Goal: Information Seeking & Learning: Check status

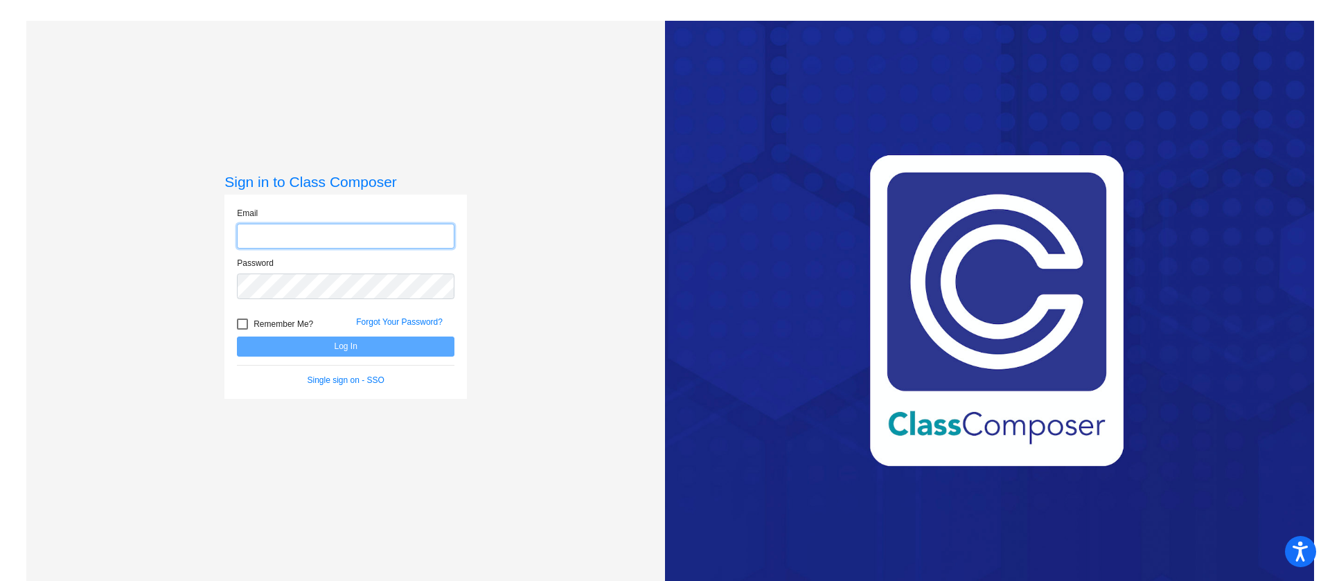
type input "[EMAIL_ADDRESS][DOMAIN_NAME]"
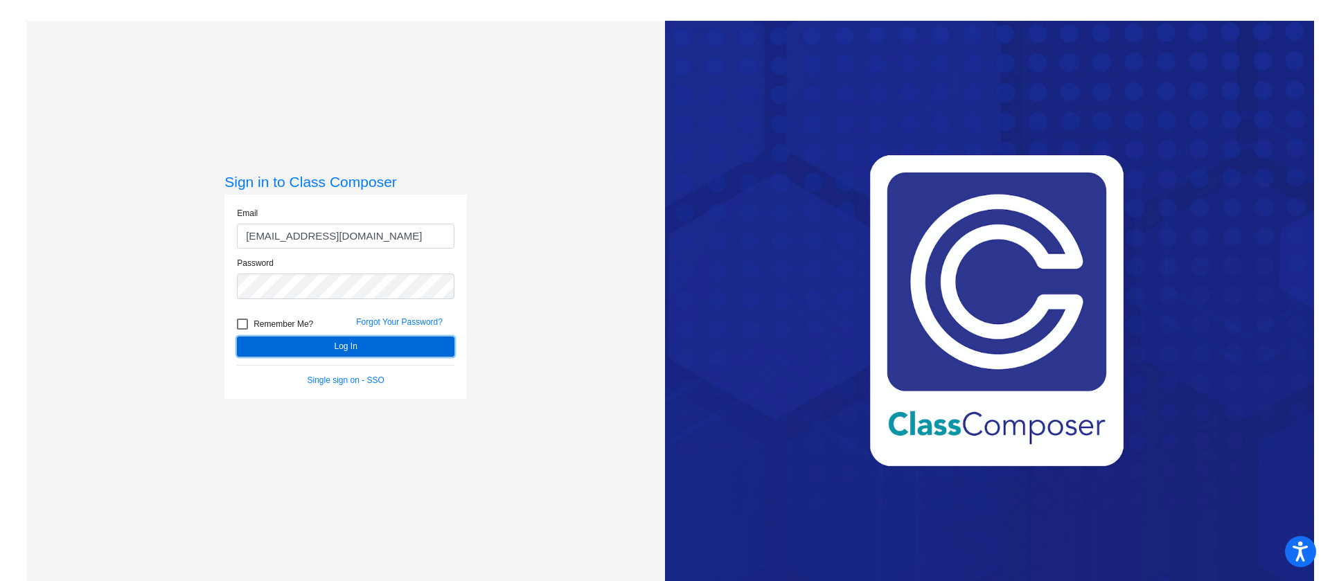
click at [400, 341] on button "Log In" at bounding box center [346, 347] width 218 height 20
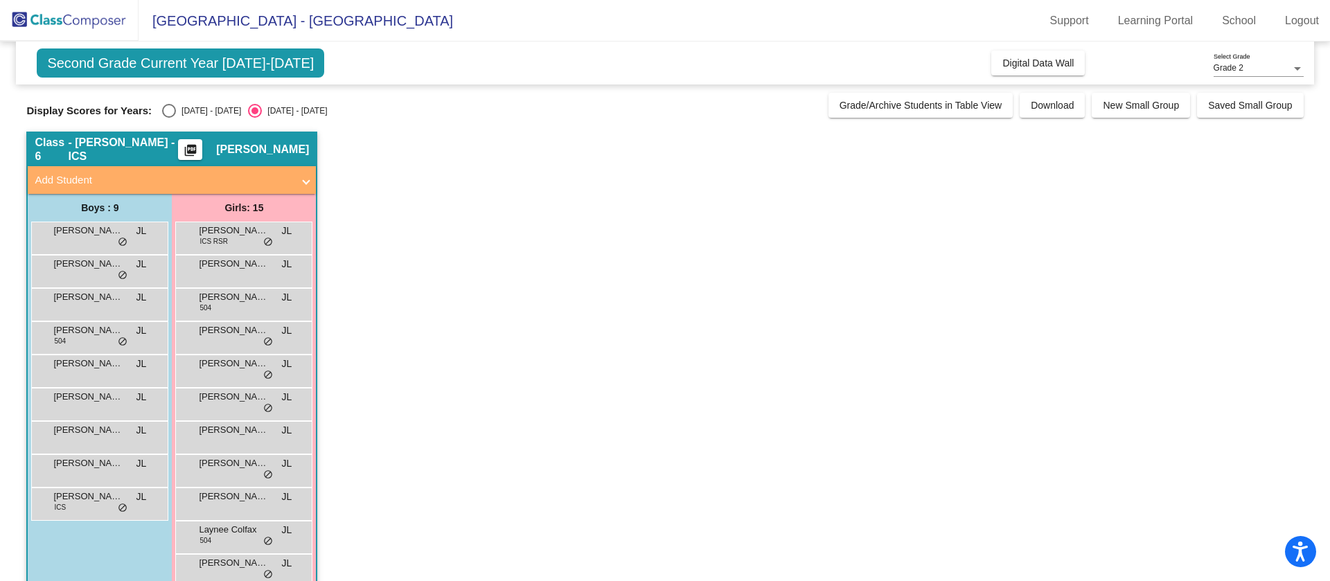
click at [171, 109] on div "Select an option" at bounding box center [169, 111] width 14 height 14
click at [169, 118] on input "[DATE] - [DATE]" at bounding box center [168, 118] width 1 height 1
radio input "true"
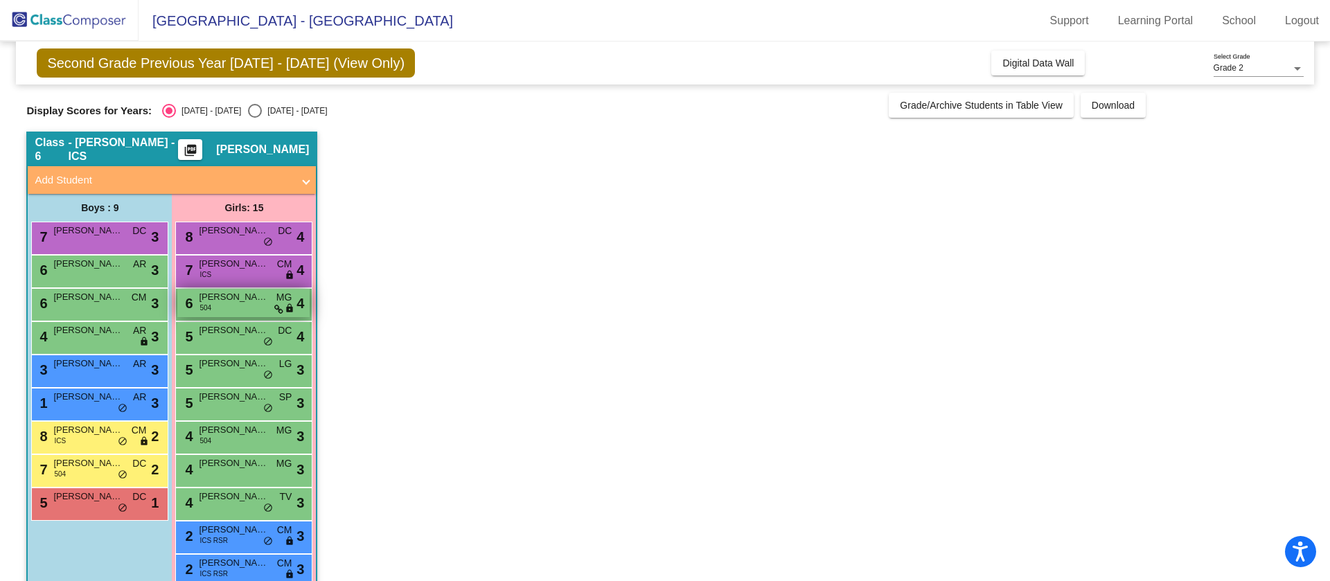
click at [229, 312] on div "6 [PERSON_NAME] 504 MG lock do_not_disturb_alt 4" at bounding box center [243, 303] width 132 height 28
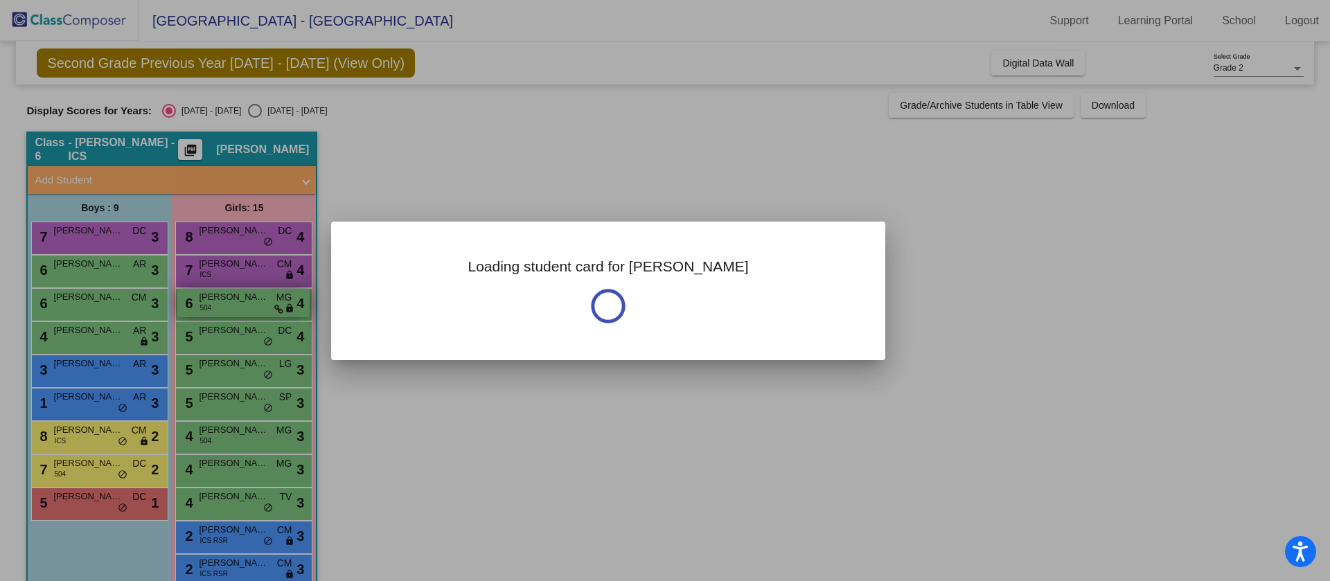
click at [229, 312] on div at bounding box center [665, 290] width 1330 height 581
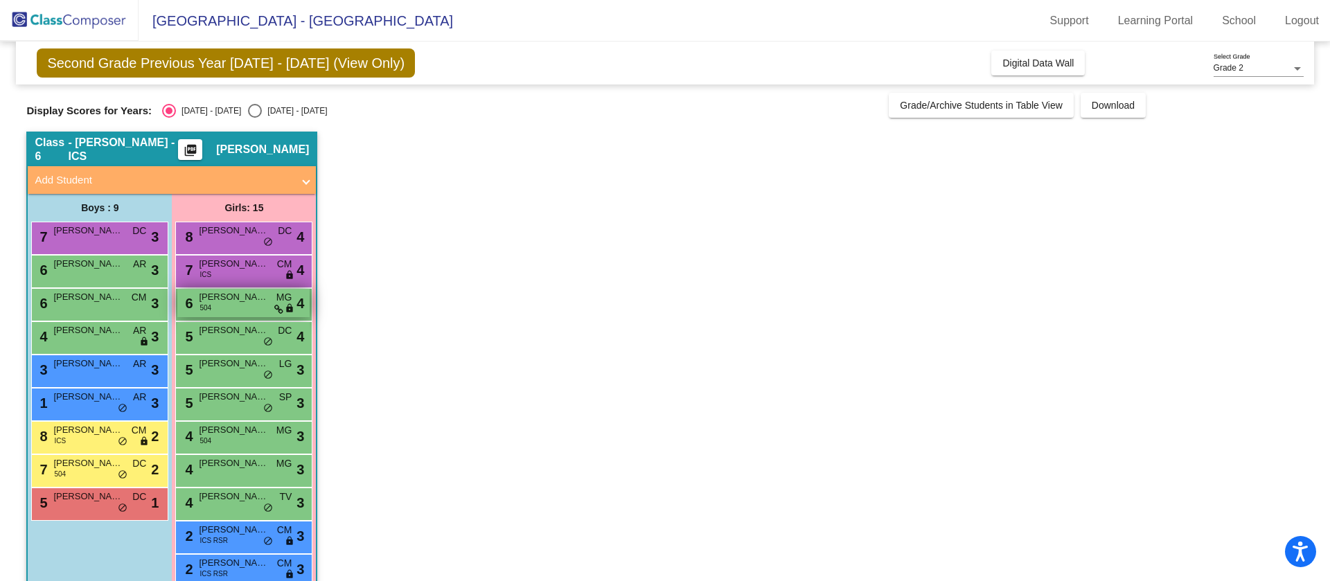
click at [229, 312] on div "6 [PERSON_NAME] 504 MG lock do_not_disturb_alt 4" at bounding box center [243, 303] width 132 height 28
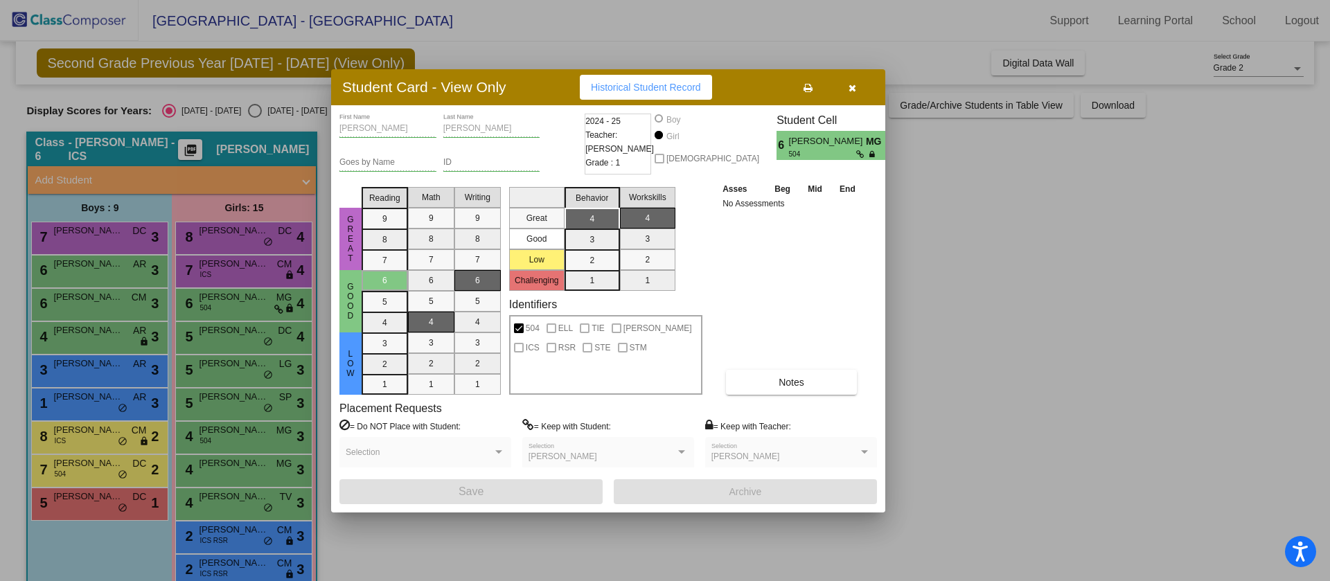
click at [949, 350] on div at bounding box center [665, 290] width 1330 height 581
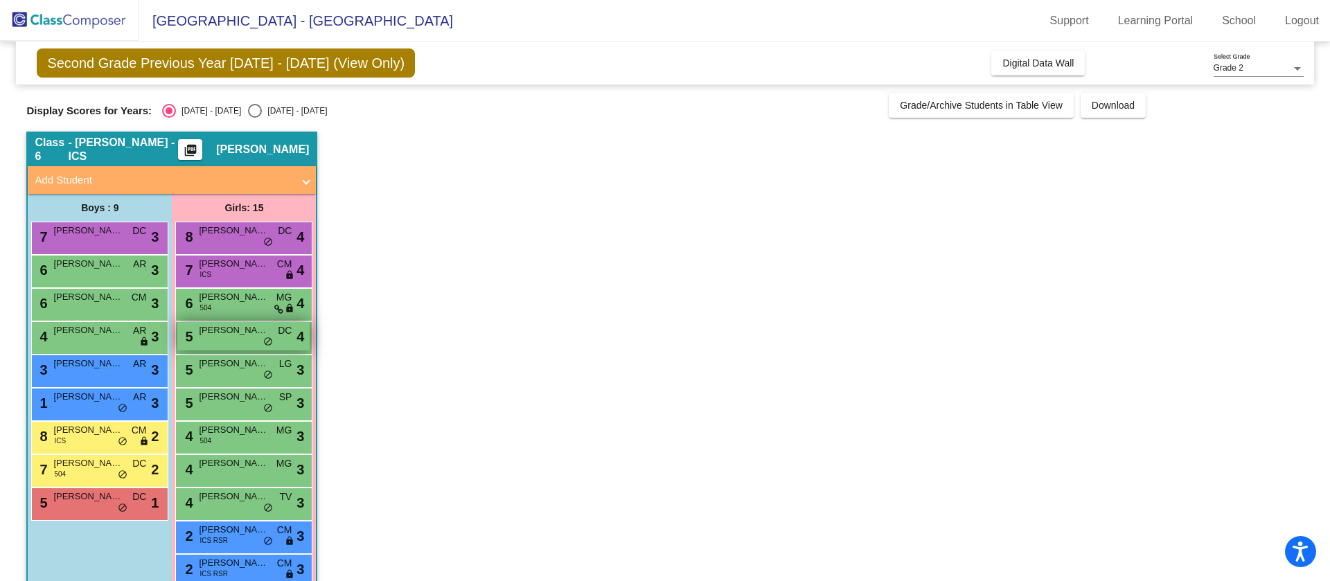
scroll to position [161, 0]
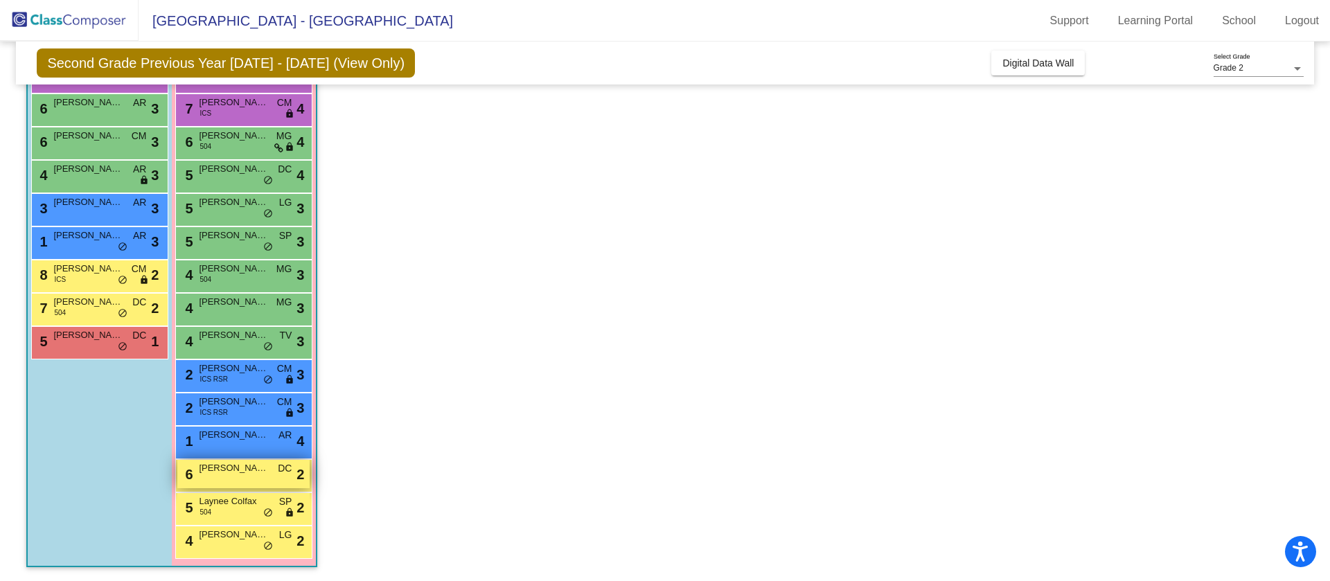
click at [195, 475] on div "6 [PERSON_NAME] DC lock do_not_disturb_alt 2" at bounding box center [243, 474] width 132 height 28
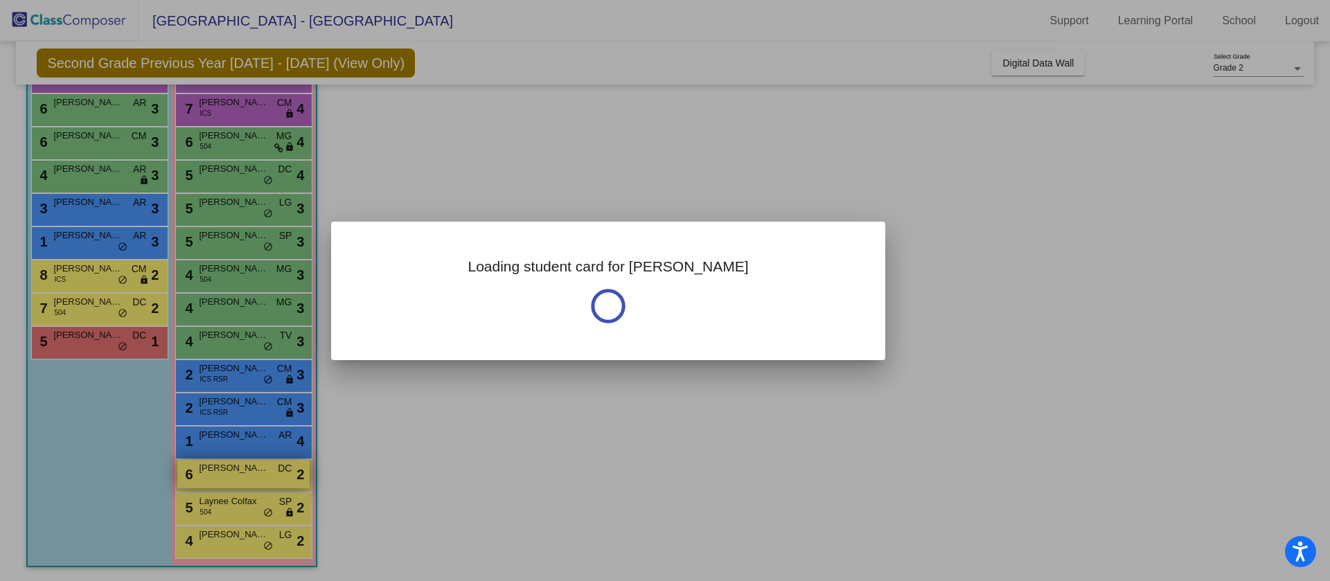
click at [195, 475] on div at bounding box center [665, 290] width 1330 height 581
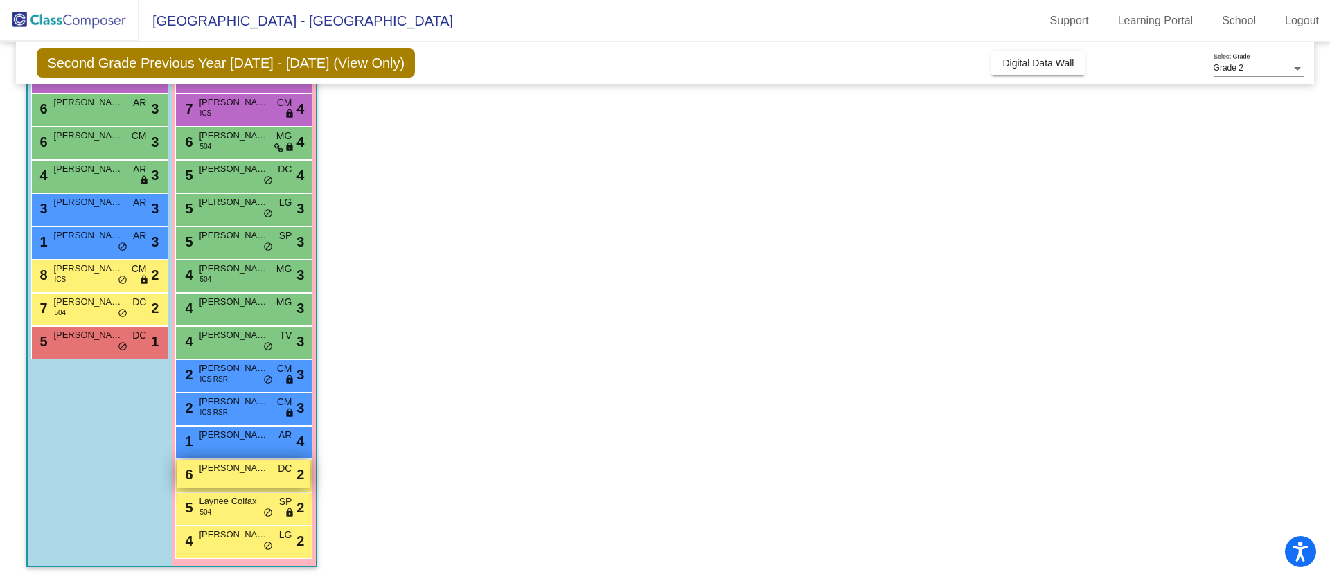
click at [195, 475] on div "6 [PERSON_NAME] DC lock do_not_disturb_alt 2" at bounding box center [243, 474] width 132 height 28
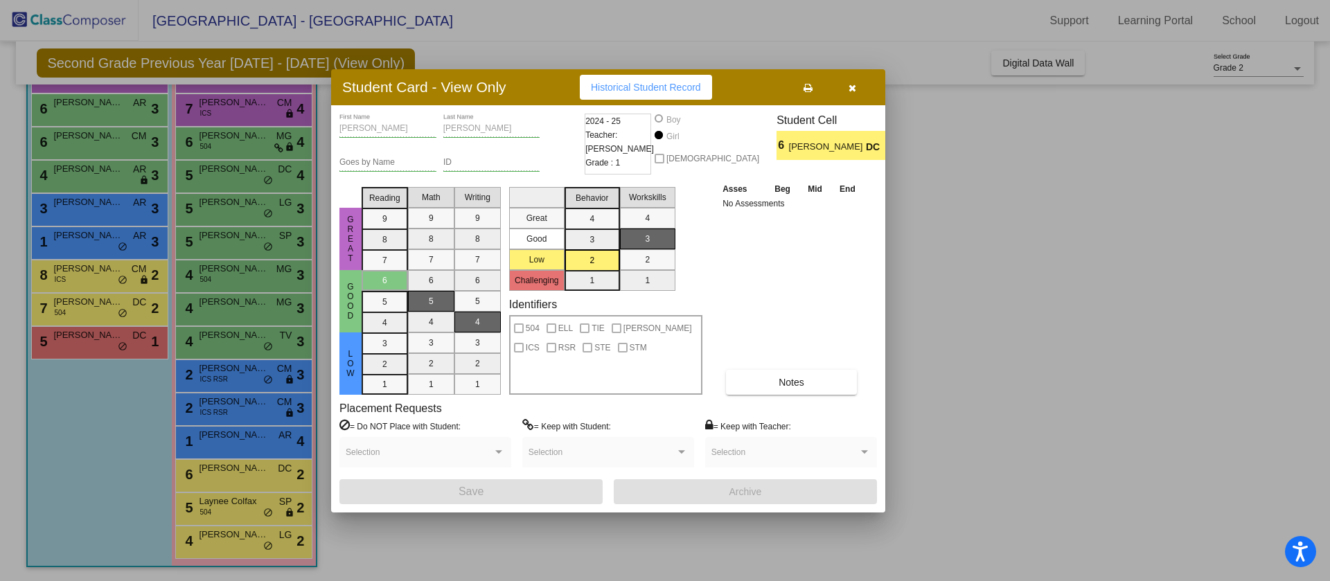
click at [673, 80] on button "Historical Student Record" at bounding box center [646, 87] width 132 height 25
click at [853, 83] on icon "button" at bounding box center [853, 88] width 8 height 10
